Goal: Information Seeking & Learning: Understand process/instructions

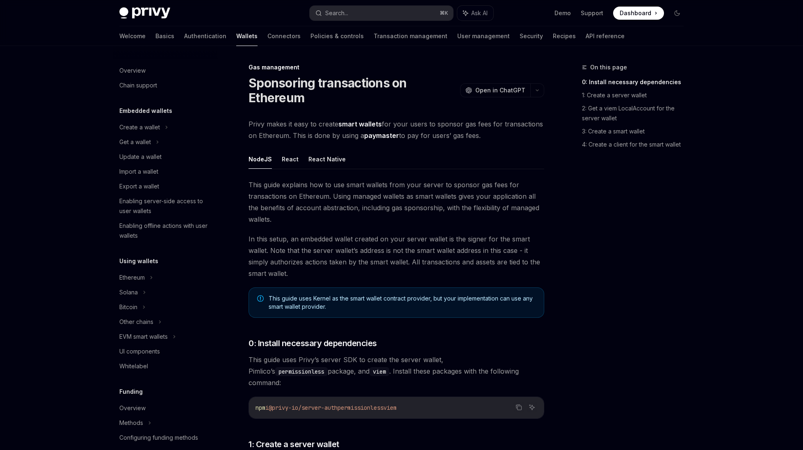
scroll to position [260, 0]
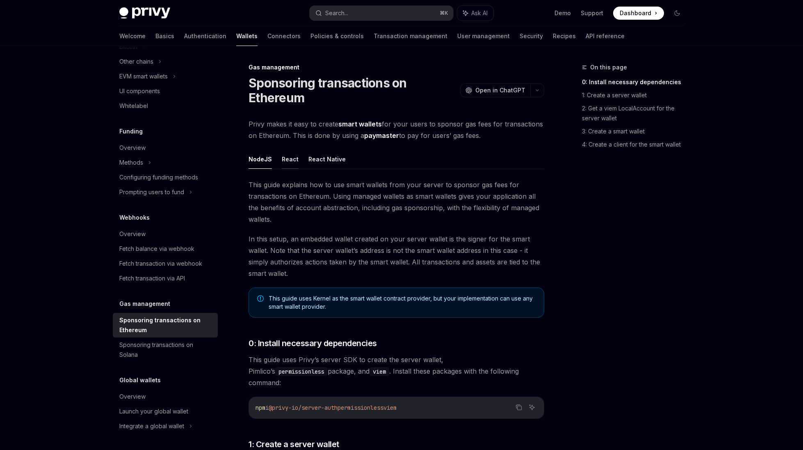
click at [283, 162] on button "React" at bounding box center [290, 158] width 17 height 19
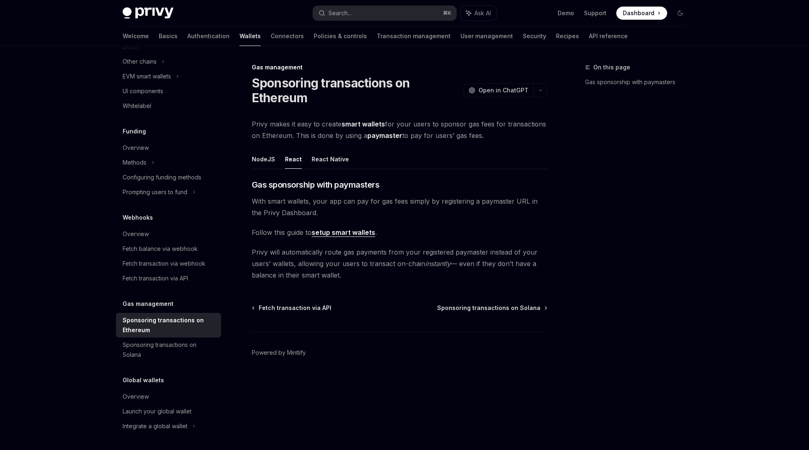
click at [347, 232] on link "setup smart wallets" at bounding box center [344, 232] width 64 height 9
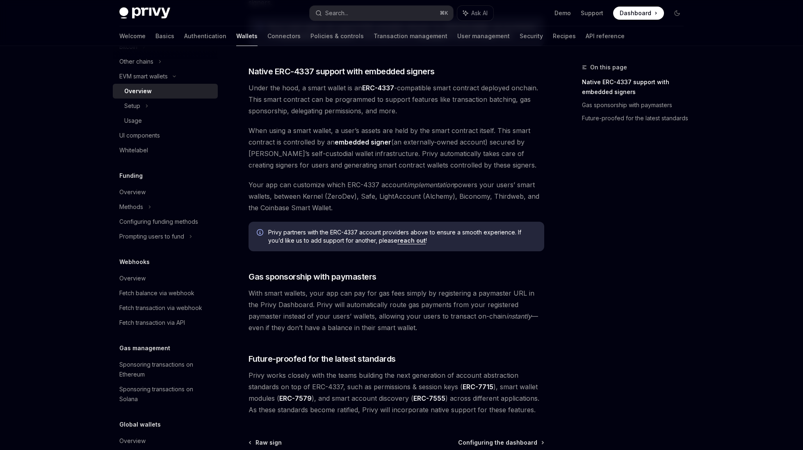
scroll to position [370, 0]
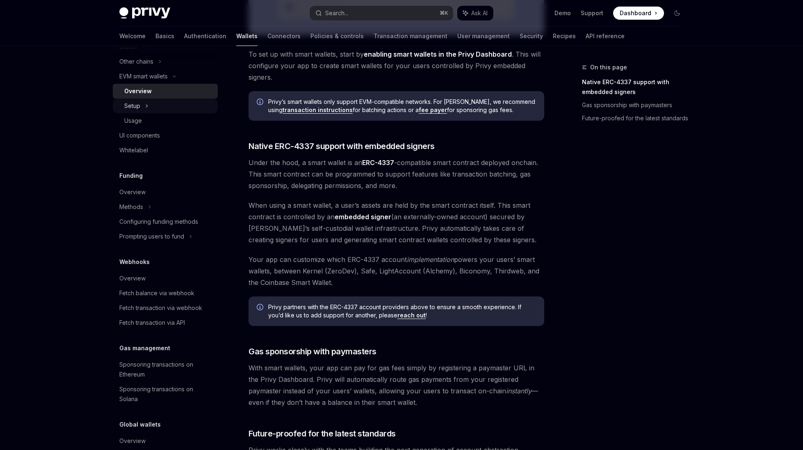
click at [138, 107] on div "Setup" at bounding box center [132, 106] width 16 height 10
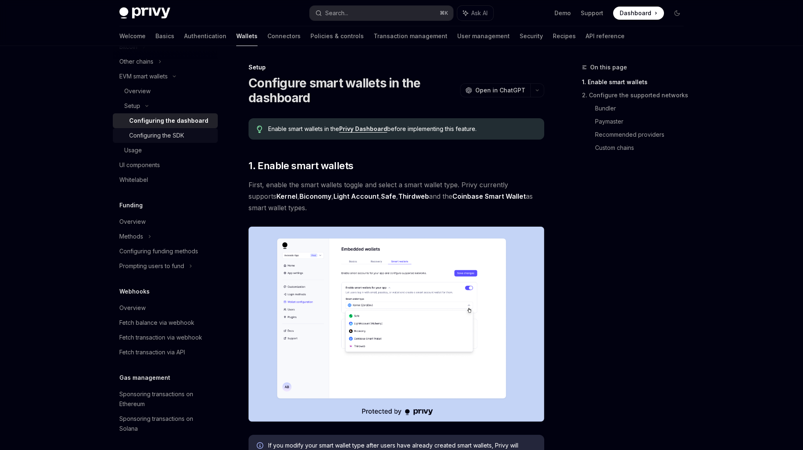
click at [159, 130] on div "Configuring the SDK" at bounding box center [156, 135] width 55 height 10
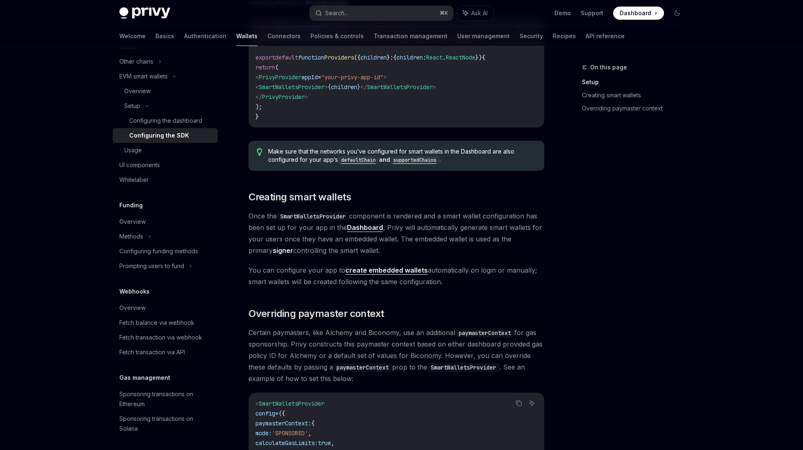
scroll to position [352, 0]
click at [158, 151] on div "Usage" at bounding box center [168, 150] width 89 height 10
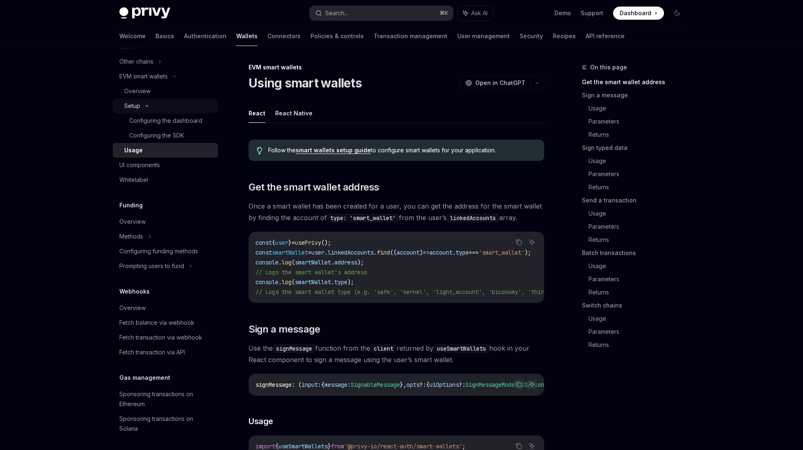
click at [163, 112] on div "Setup" at bounding box center [165, 105] width 105 height 15
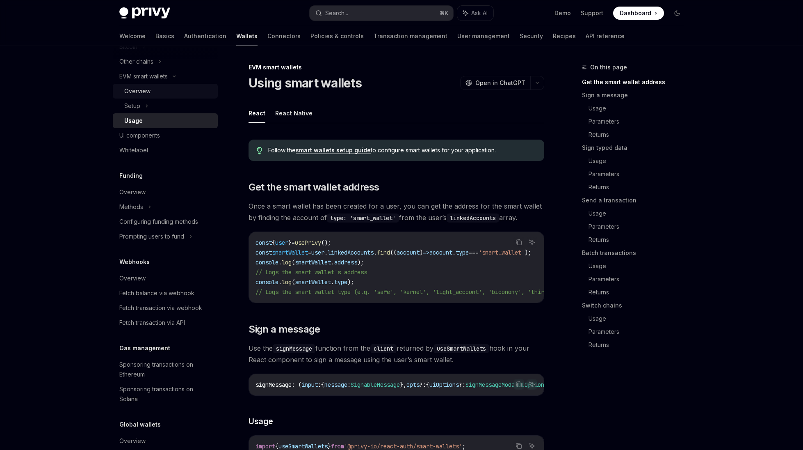
click at [151, 91] on div "Overview" at bounding box center [168, 91] width 89 height 10
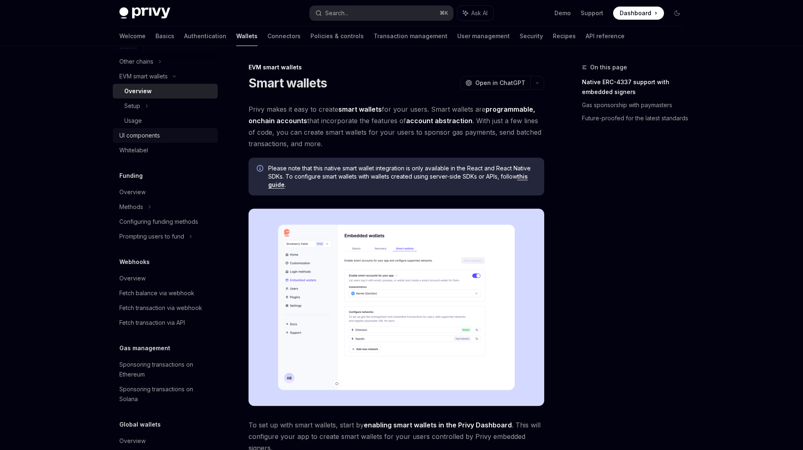
click at [153, 134] on div "UI components" at bounding box center [139, 135] width 41 height 10
type textarea "*"
